Goal: Task Accomplishment & Management: Complete application form

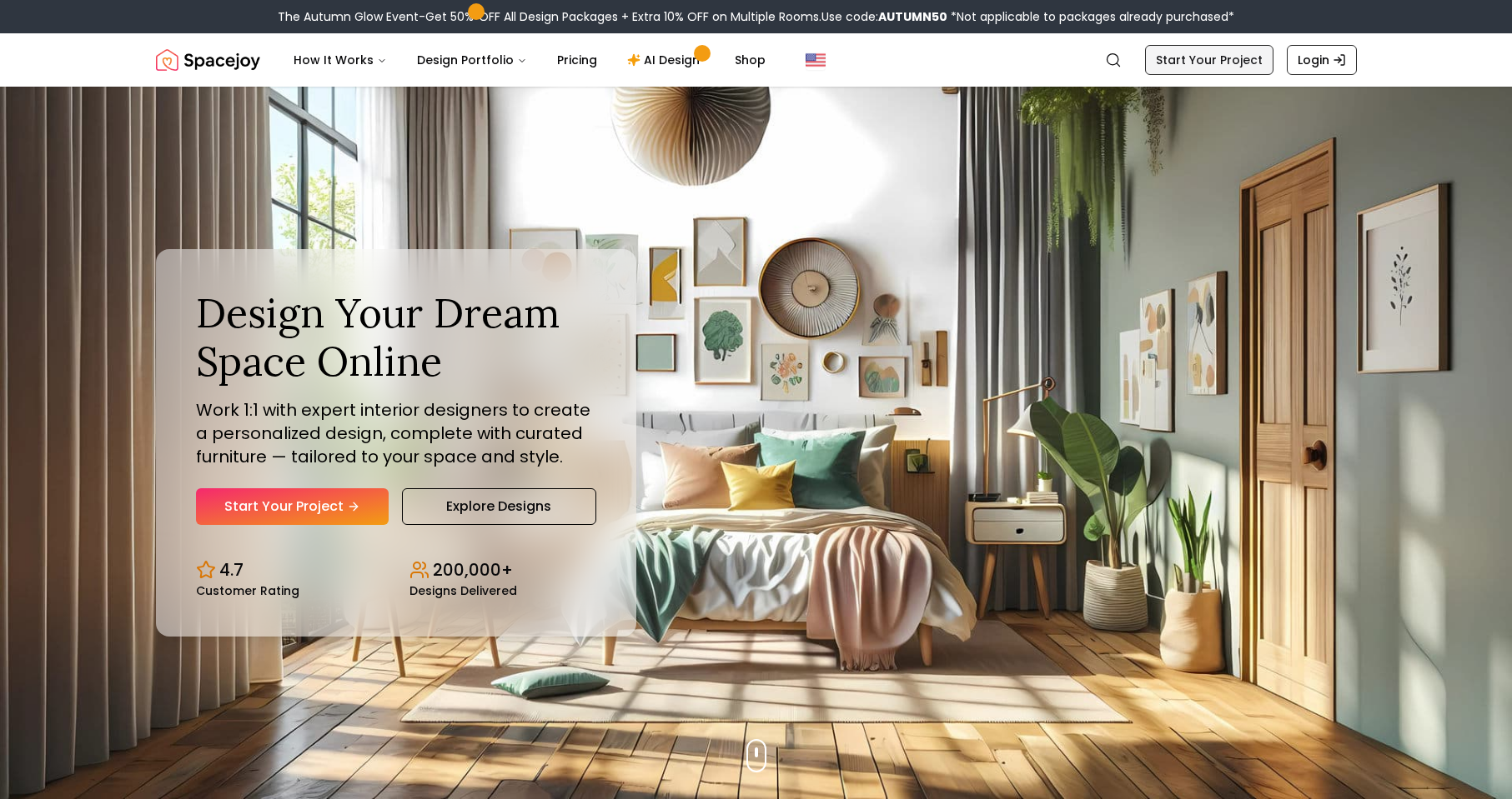
click at [1215, 53] on link "Start Your Project" at bounding box center [1208, 59] width 129 height 30
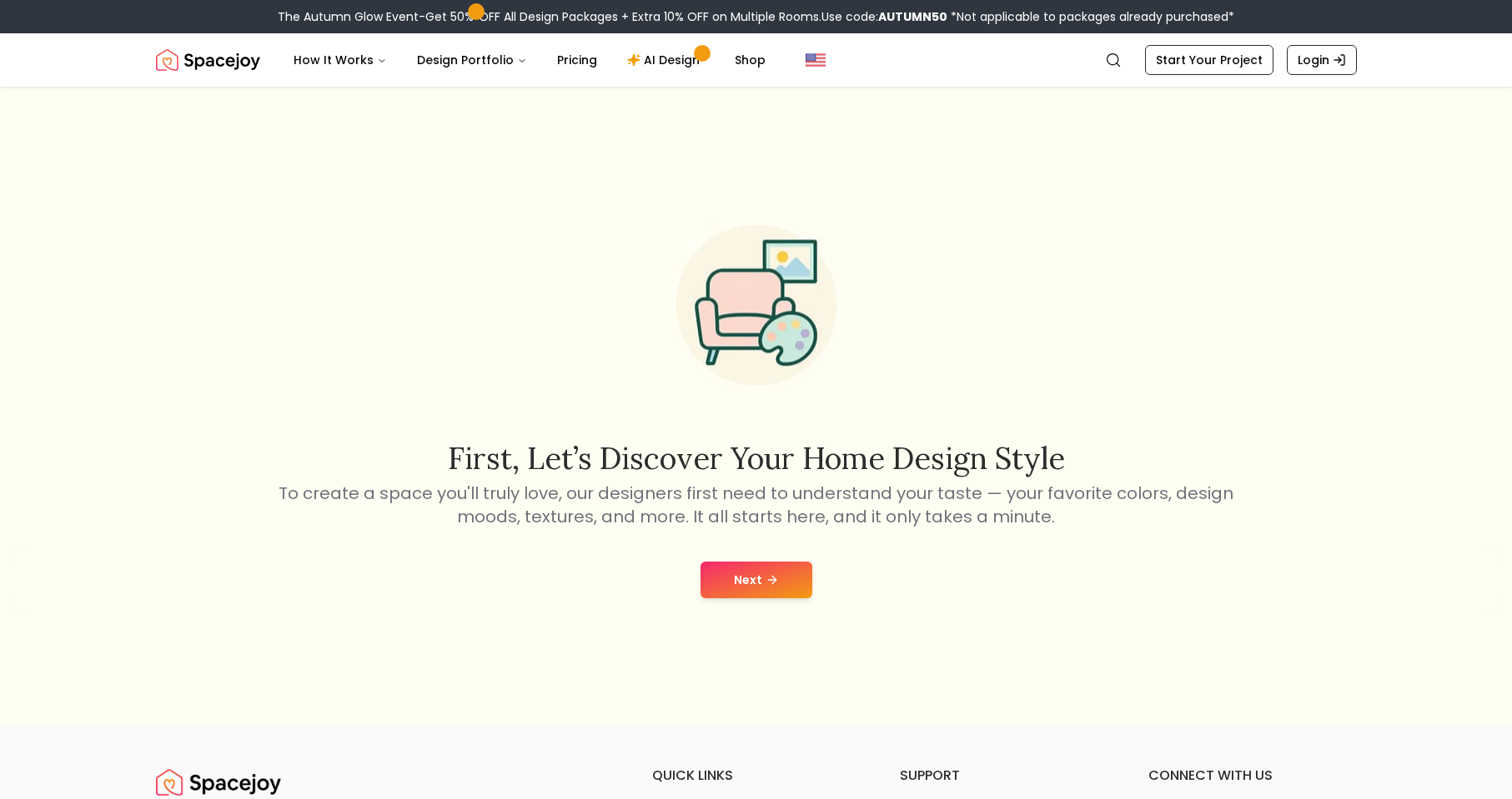
click at [748, 591] on button "Next" at bounding box center [756, 580] width 111 height 37
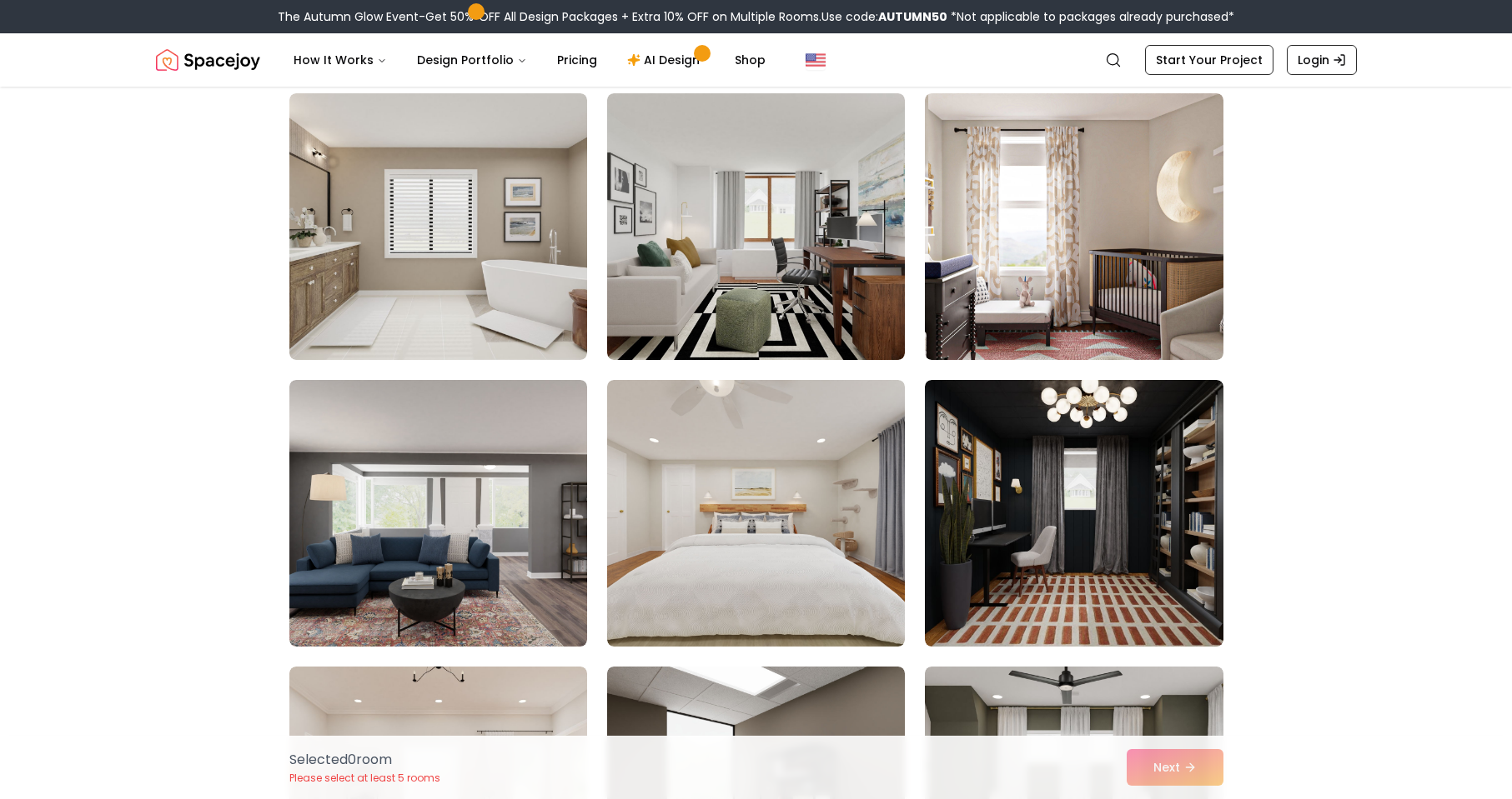
scroll to position [2501, 0]
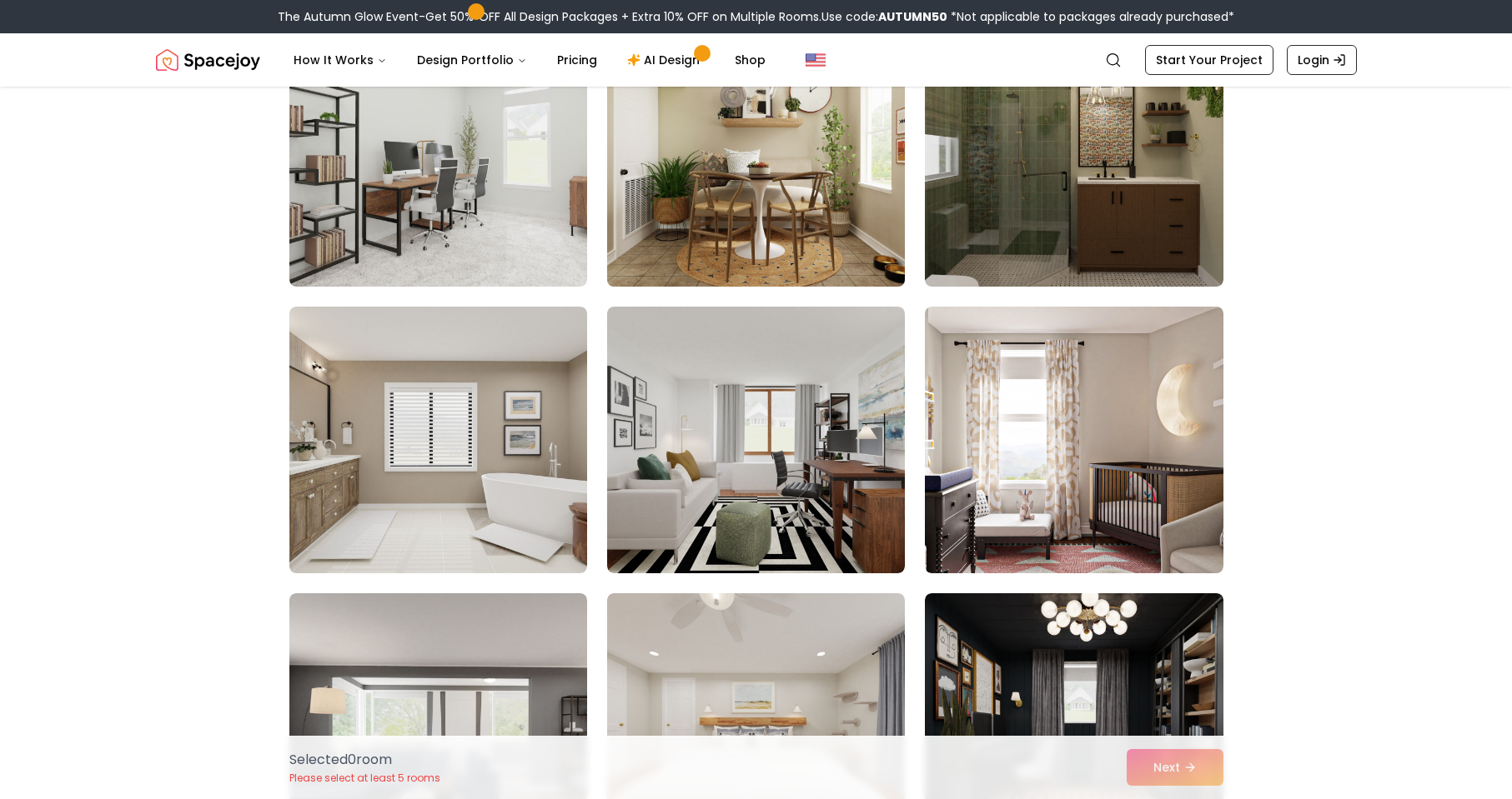
drag, startPoint x: 828, startPoint y: 233, endPoint x: 824, endPoint y: 217, distance: 16.5
click at [828, 232] on img at bounding box center [756, 154] width 313 height 280
click at [811, 248] on img at bounding box center [756, 154] width 313 height 280
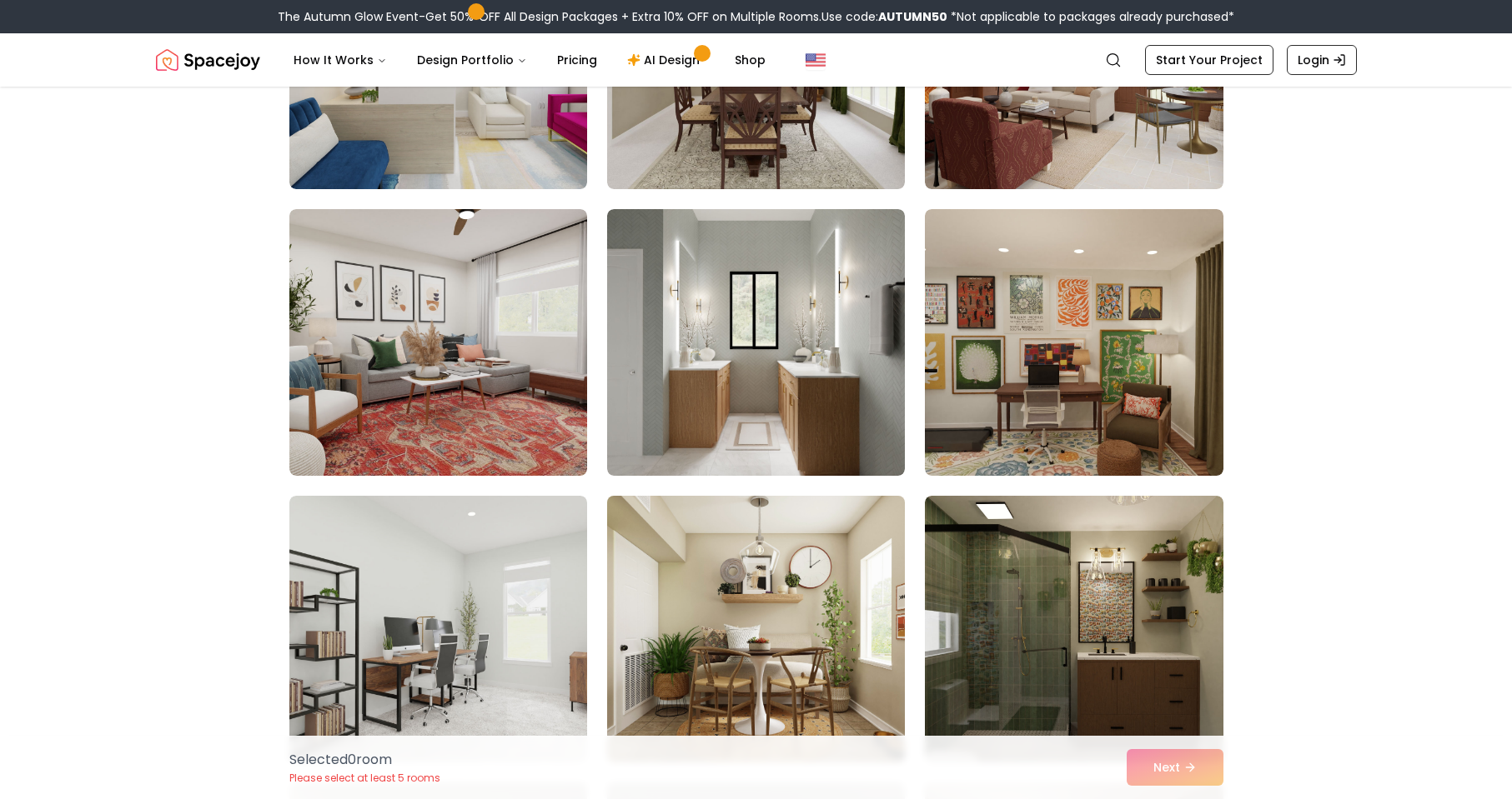
scroll to position [2001, 0]
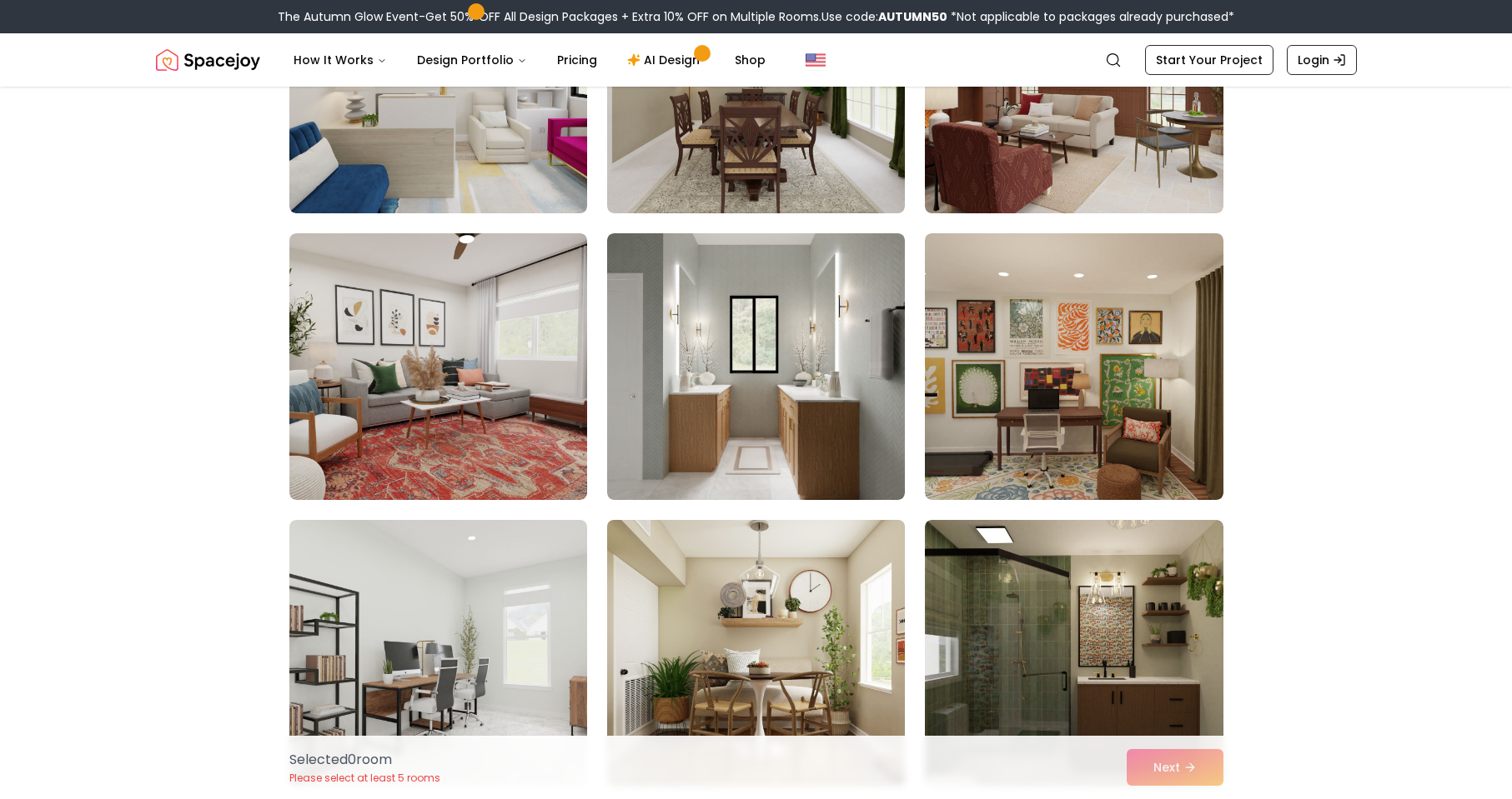
click at [763, 571] on img at bounding box center [756, 653] width 313 height 280
click at [764, 570] on img at bounding box center [756, 653] width 313 height 280
click at [845, 551] on img at bounding box center [756, 653] width 313 height 280
click at [866, 534] on div "Selected" at bounding box center [862, 538] width 72 height 23
